Goal: Register for event/course

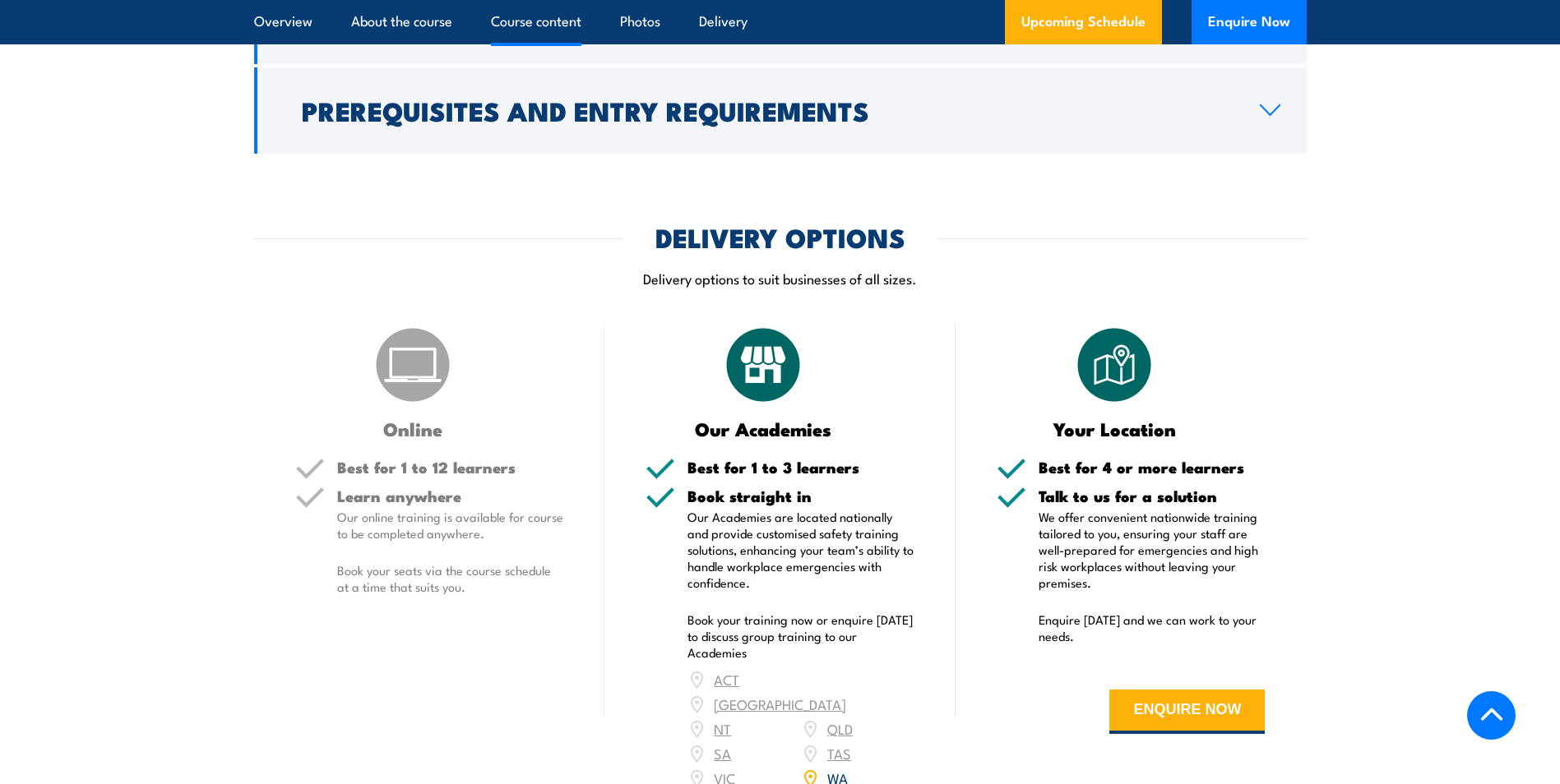
scroll to position [1973, 0]
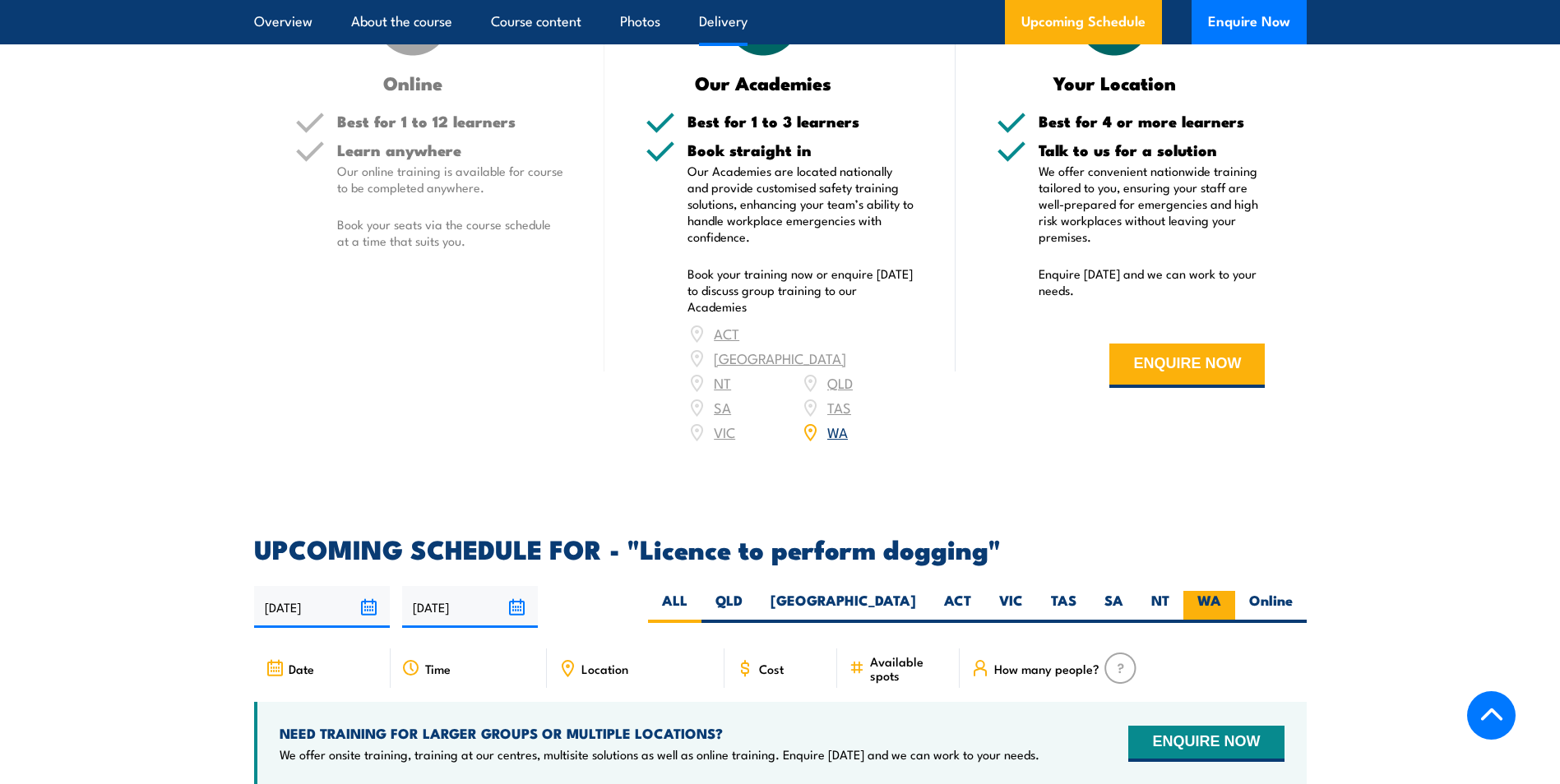
click at [1220, 591] on label "WA" at bounding box center [1209, 607] width 52 height 32
click at [1221, 591] on input "WA" at bounding box center [1226, 596] width 11 height 11
radio input "true"
click at [1217, 592] on label "WA" at bounding box center [1209, 607] width 52 height 32
click at [1221, 592] on input "WA" at bounding box center [1226, 596] width 11 height 11
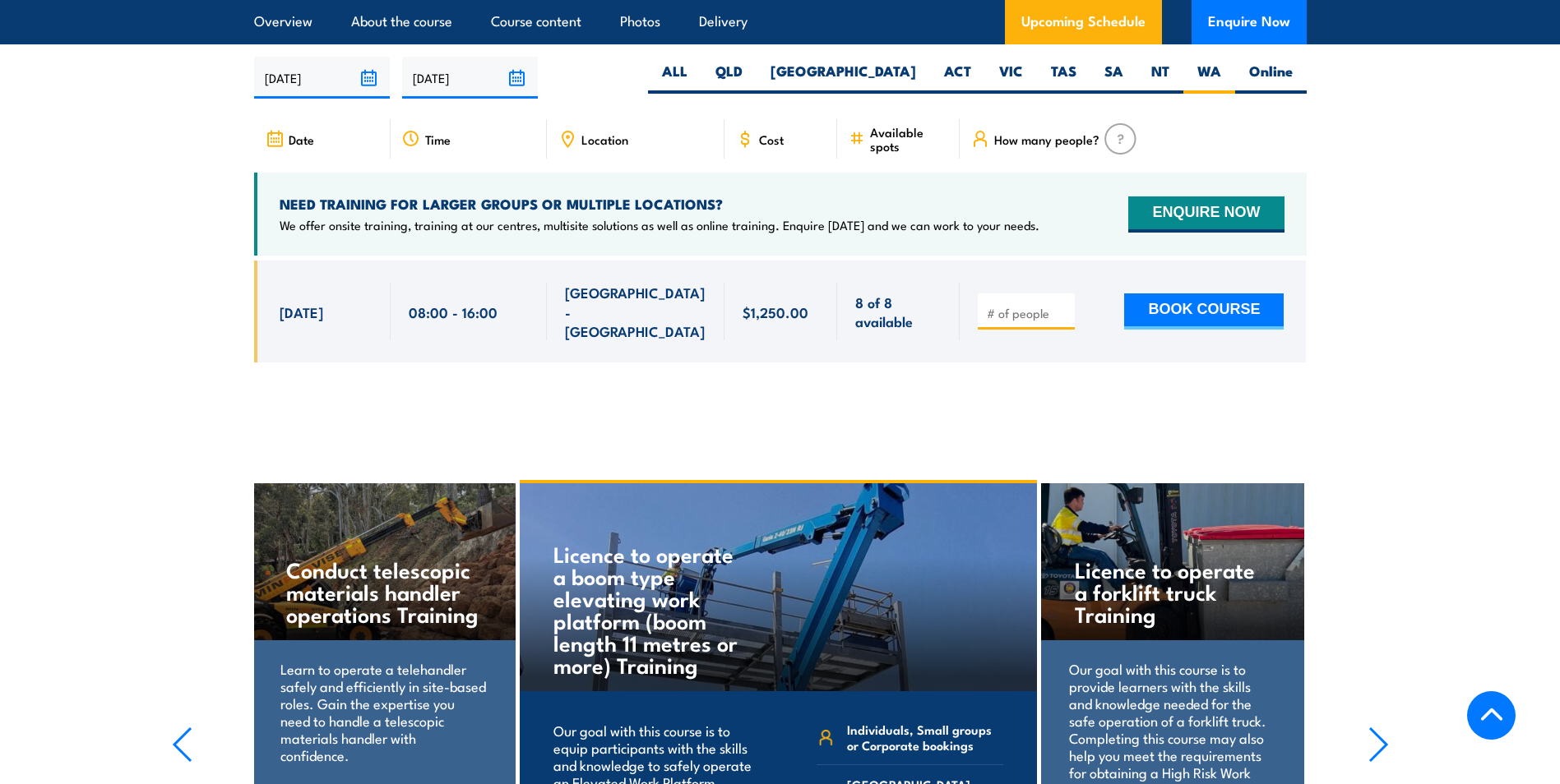
scroll to position [2502, 0]
